Goal: Task Accomplishment & Management: Complete application form

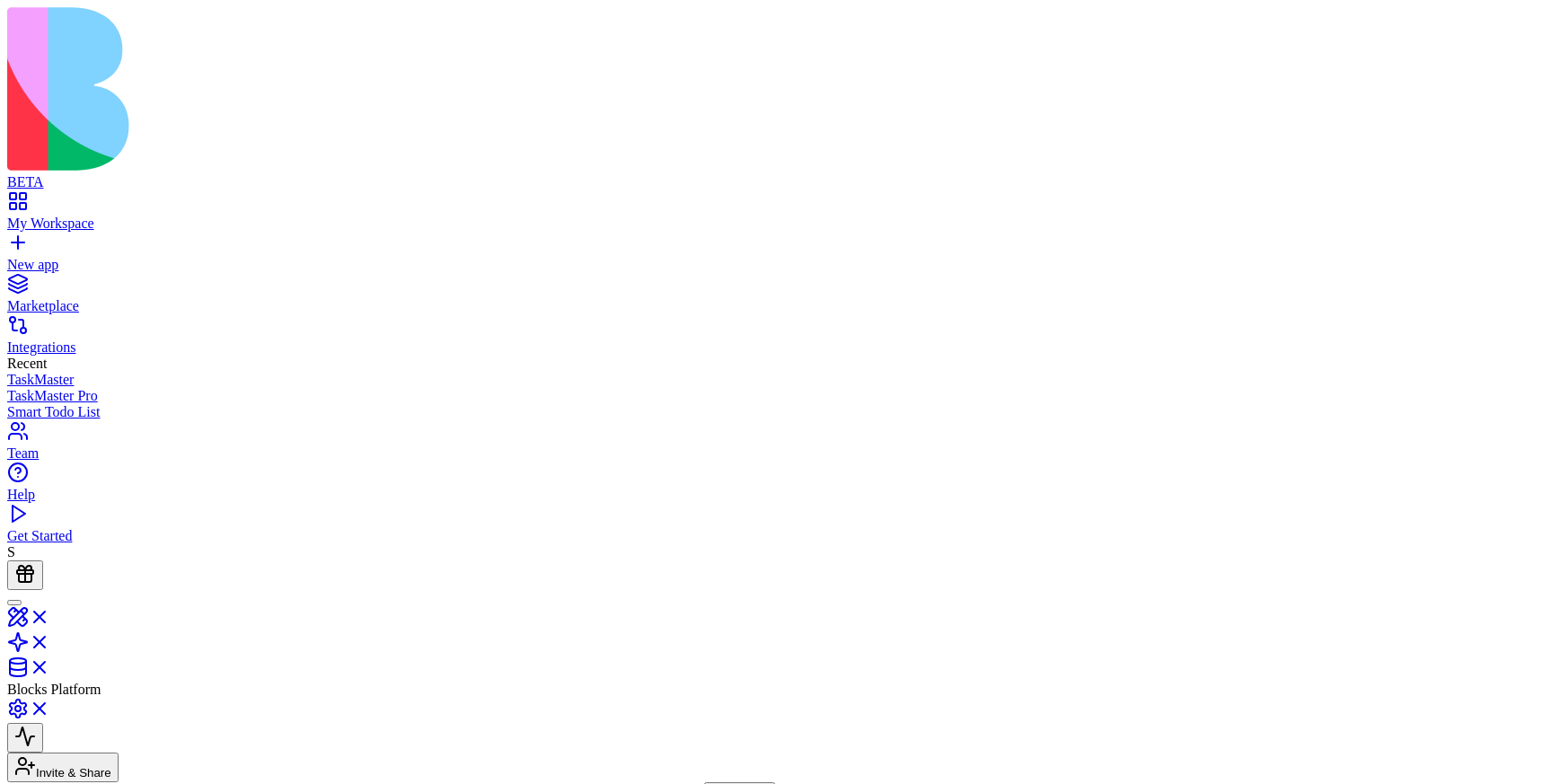
click at [19, 240] on link "New app" at bounding box center [776, 257] width 1538 height 32
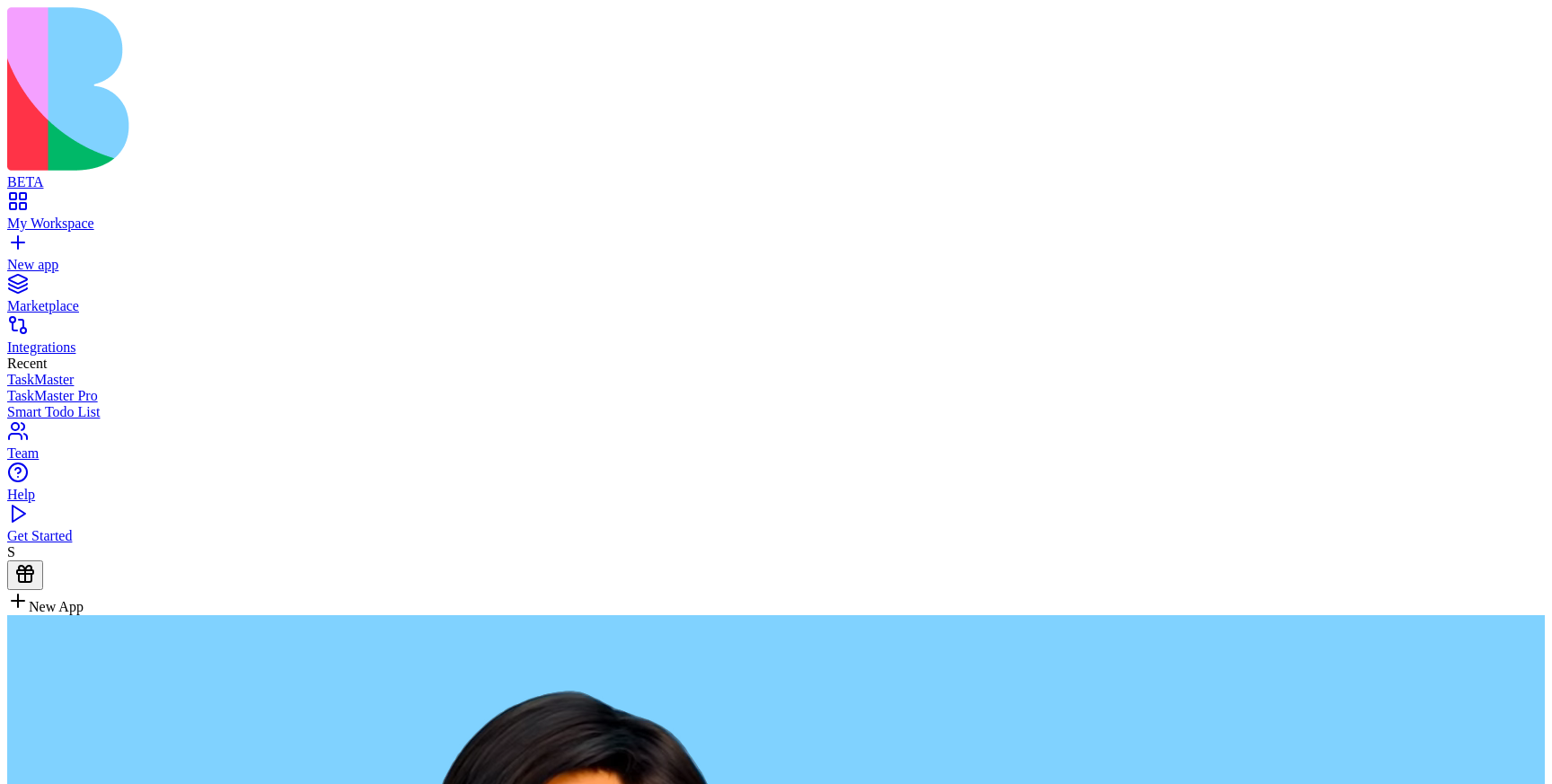
type textarea "**********"
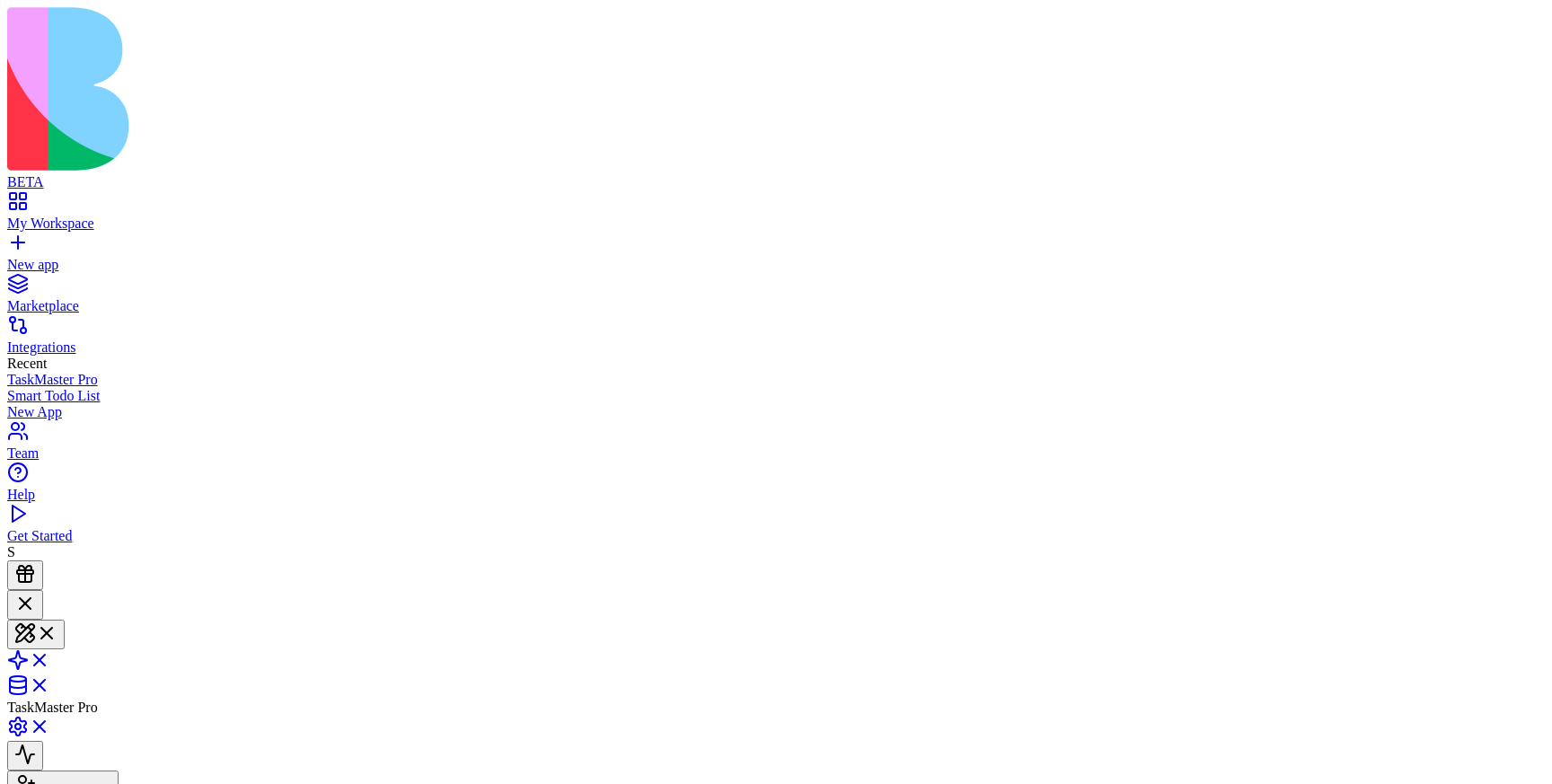
scroll to position [450, 0]
